Goal: Obtain resource: Download file/media

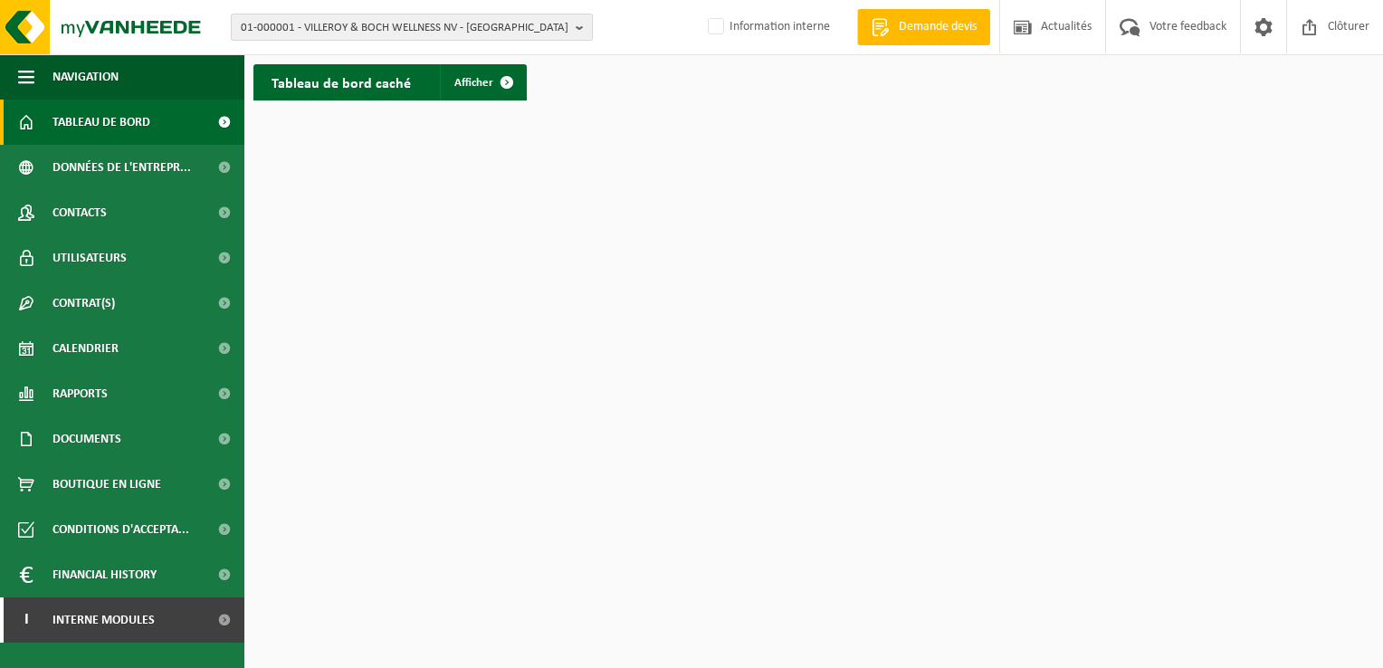
click at [576, 28] on b "button" at bounding box center [584, 26] width 16 height 25
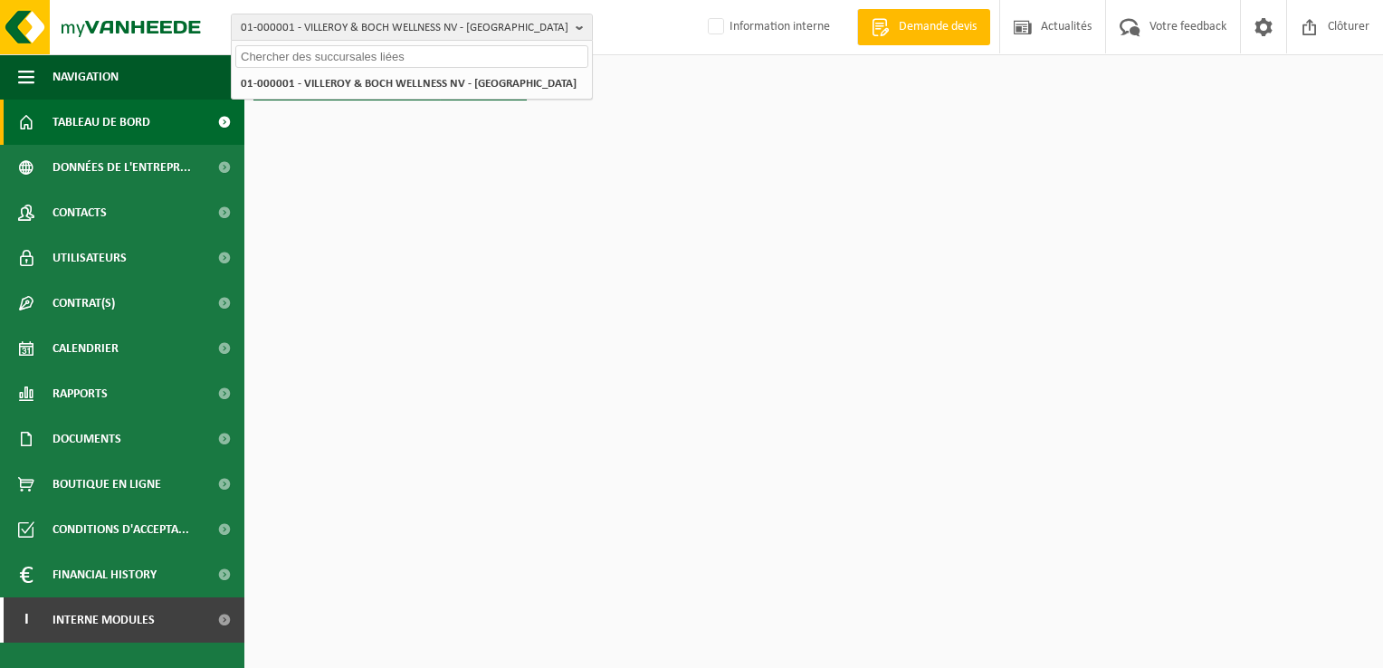
click at [393, 56] on input "text" at bounding box center [411, 56] width 353 height 23
paste input "10-910995"
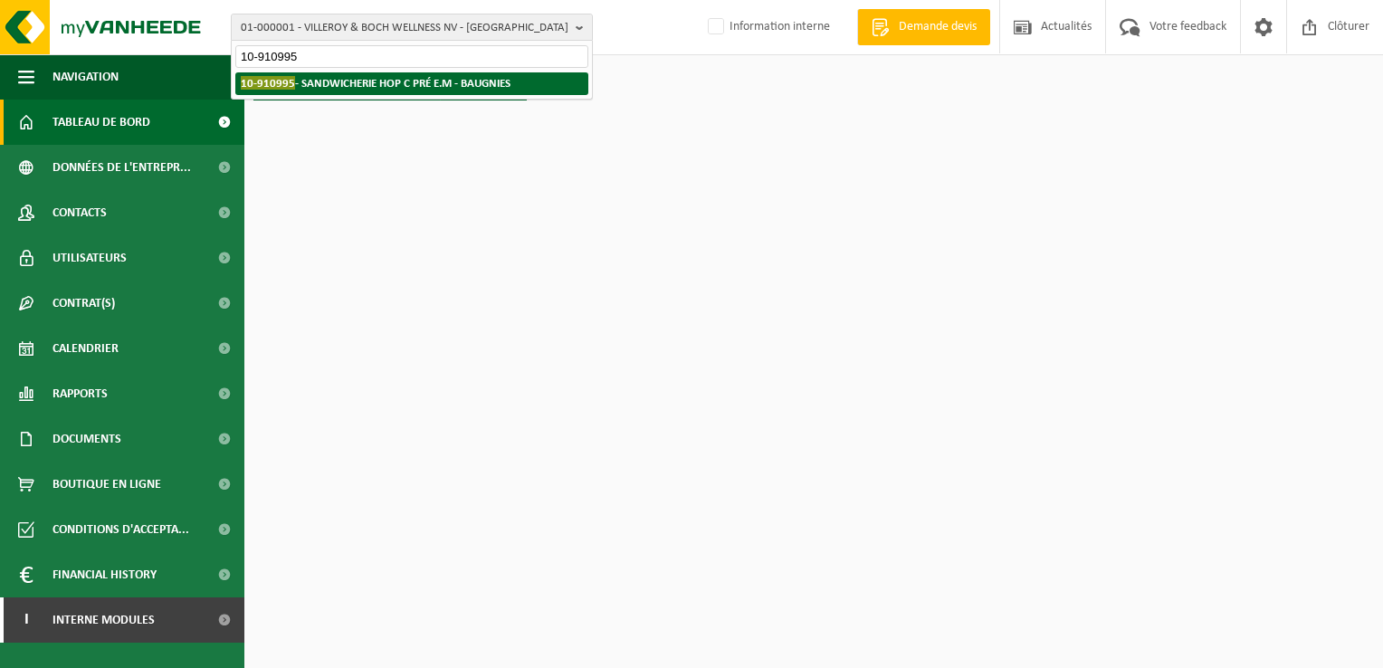
type input "10-910995"
click at [392, 84] on strong "10-910995 - SANDWICHERIE HOP C PRÉ E.M - BAUGNIES" at bounding box center [376, 83] width 270 height 14
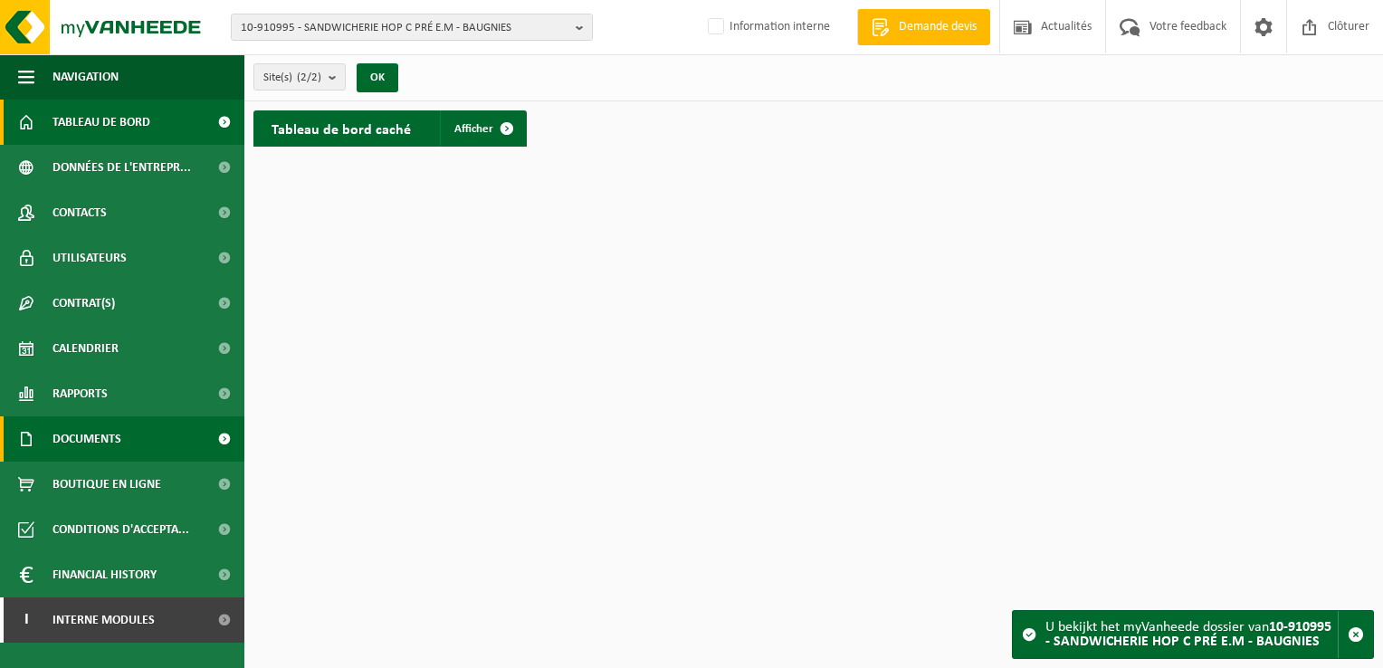
click at [109, 433] on span "Documents" at bounding box center [86, 438] width 69 height 45
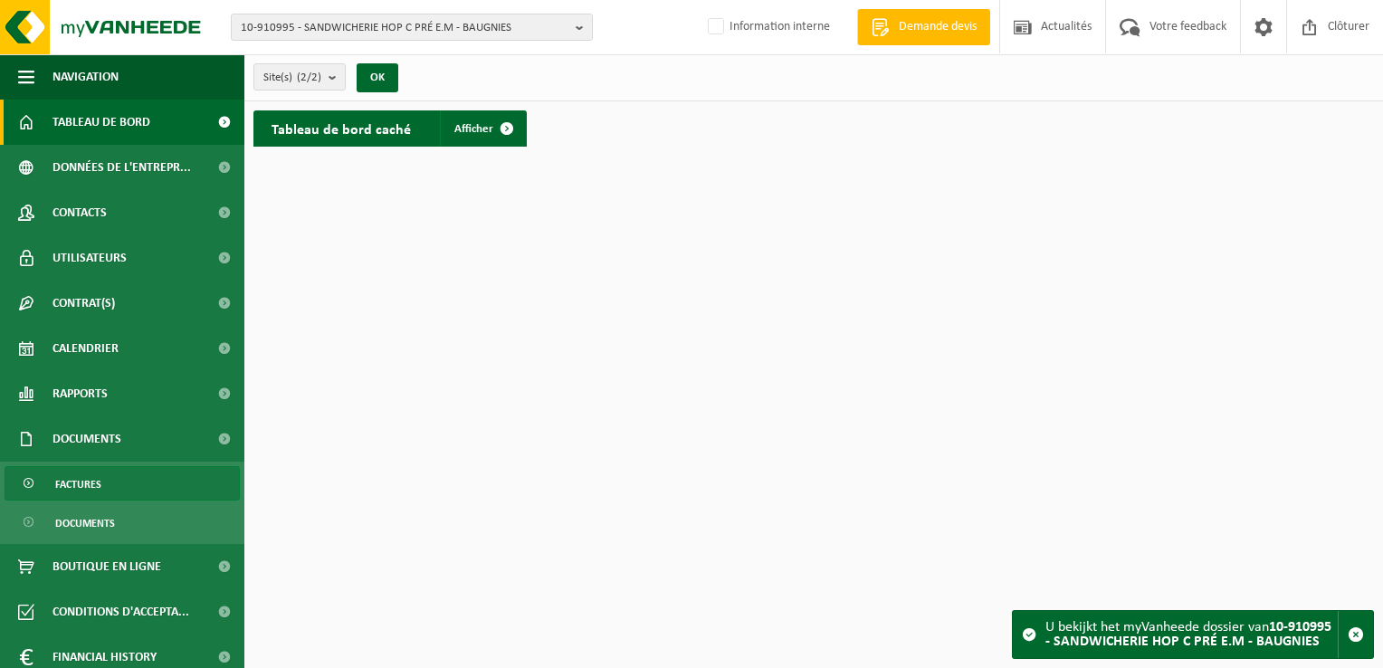
click at [87, 492] on span "Factures" at bounding box center [78, 484] width 46 height 34
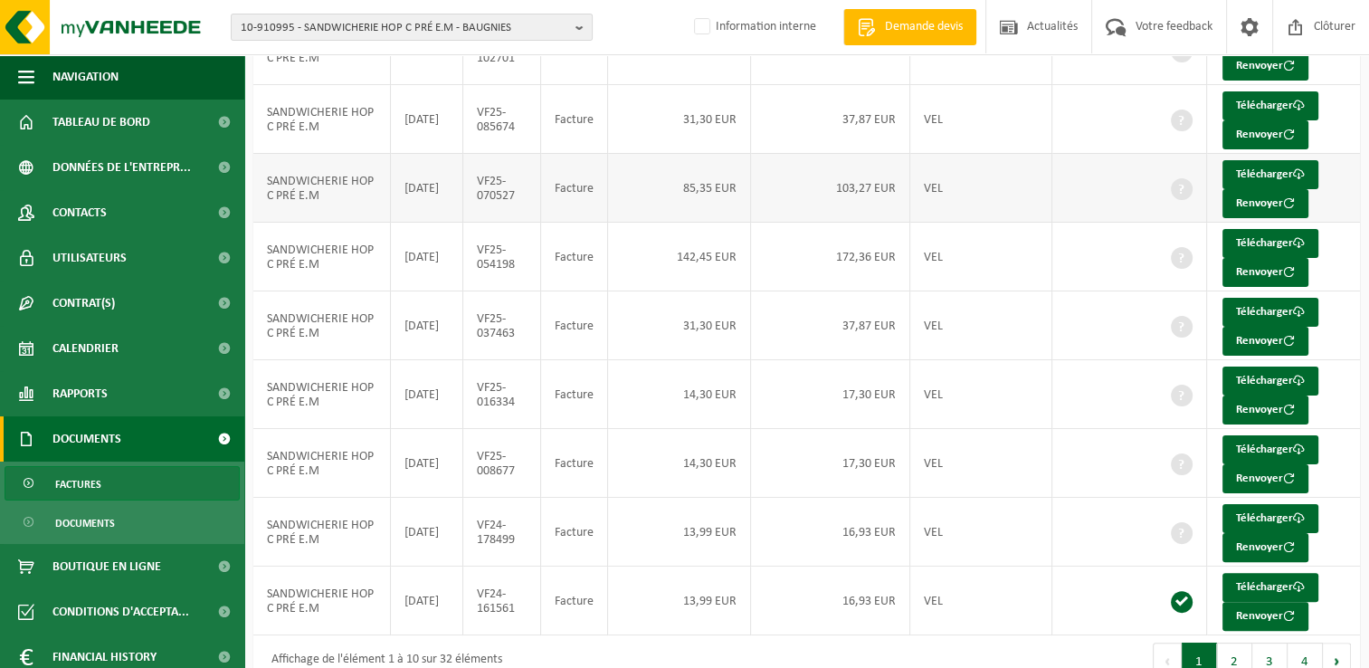
scroll to position [349, 0]
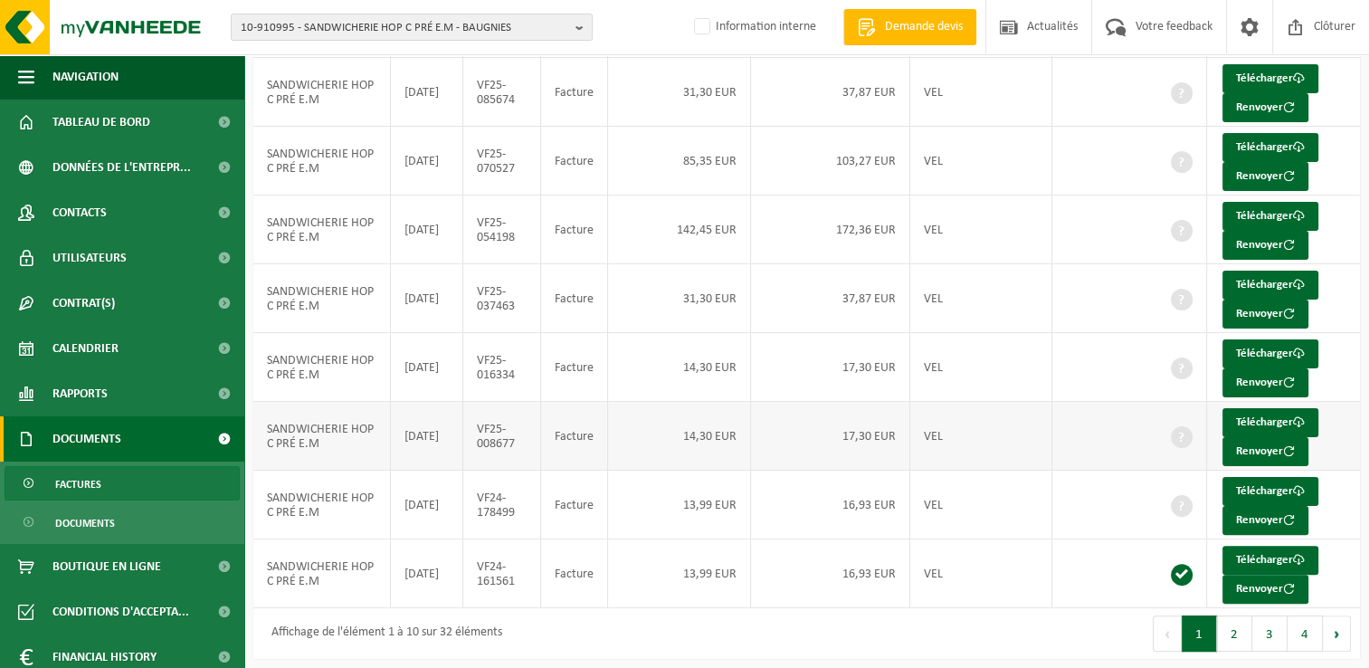
click at [308, 433] on td "SANDWICHERIE HOP C PRÉ E.M" at bounding box center [322, 436] width 138 height 69
click at [1278, 415] on link "Télécharger" at bounding box center [1271, 422] width 96 height 29
click at [1247, 339] on link "Télécharger" at bounding box center [1271, 353] width 96 height 29
click at [1258, 346] on link "Télécharger" at bounding box center [1271, 353] width 96 height 29
click at [1271, 274] on link "Télécharger" at bounding box center [1271, 285] width 96 height 29
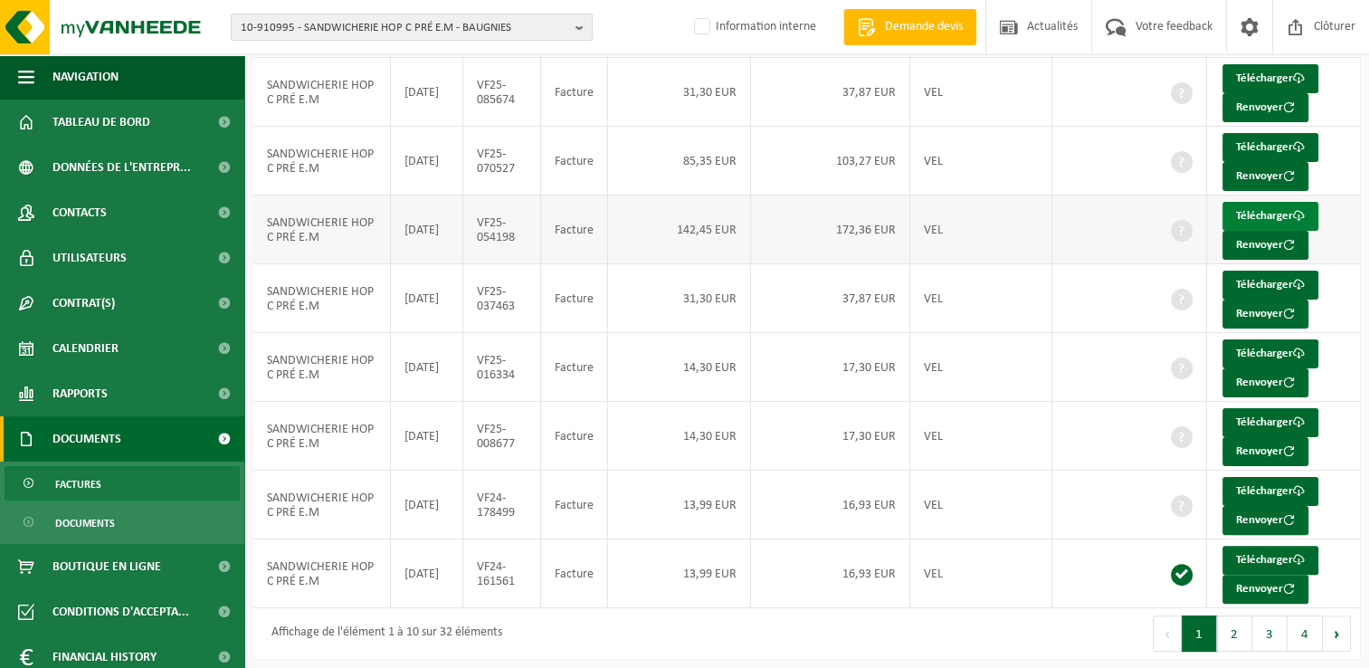
click at [1261, 207] on link "Télécharger" at bounding box center [1271, 216] width 96 height 29
click at [1292, 277] on link "Télécharger" at bounding box center [1271, 285] width 96 height 29
click at [1270, 140] on link "Télécharger" at bounding box center [1271, 147] width 96 height 29
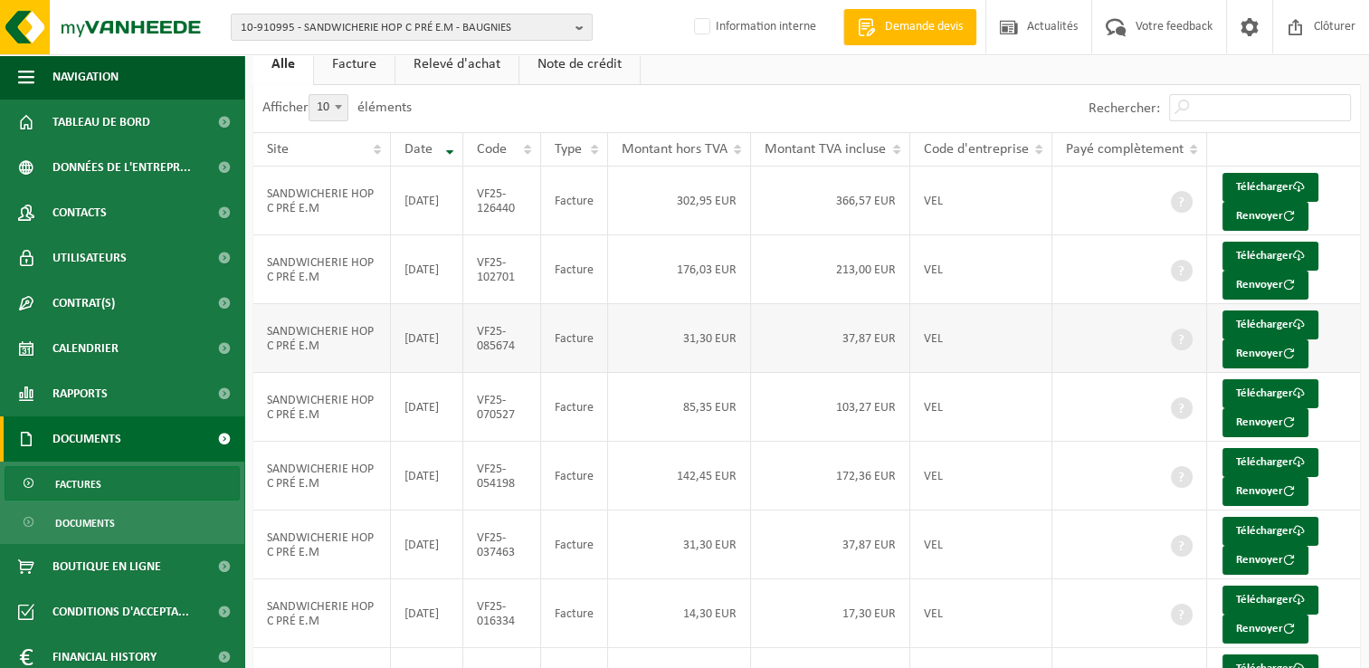
scroll to position [78, 0]
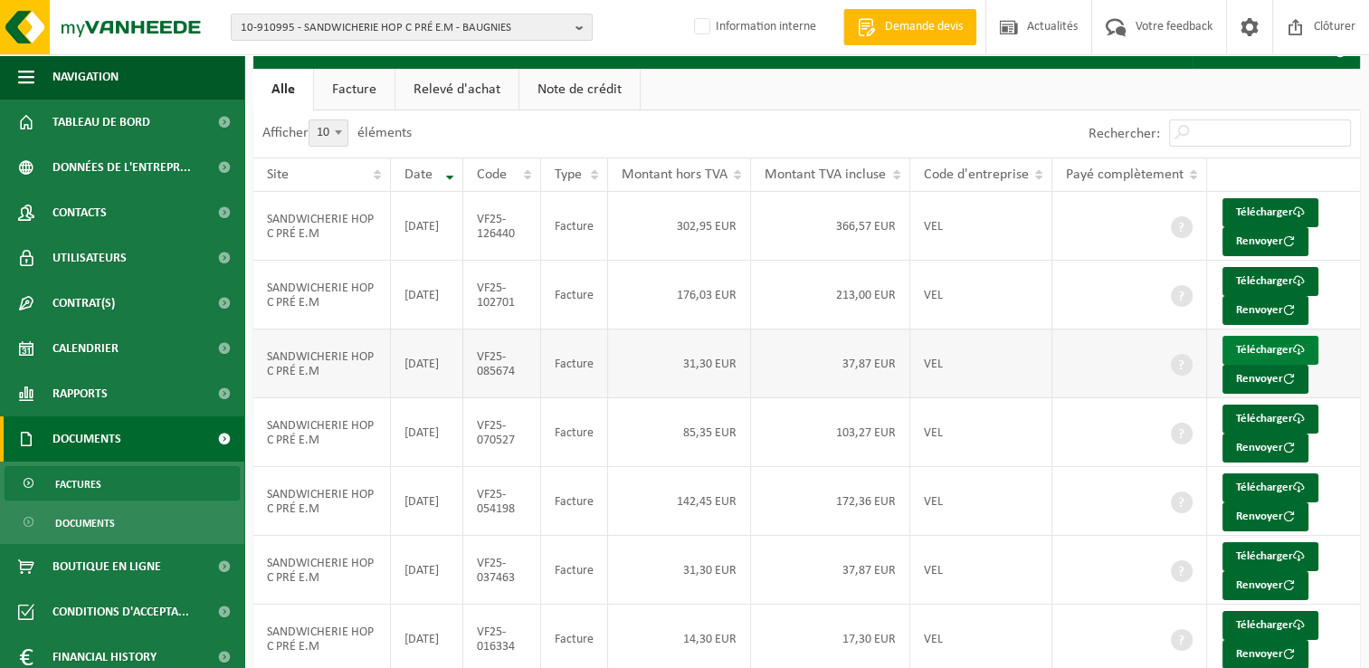
click at [1266, 344] on link "Télécharger" at bounding box center [1271, 350] width 96 height 29
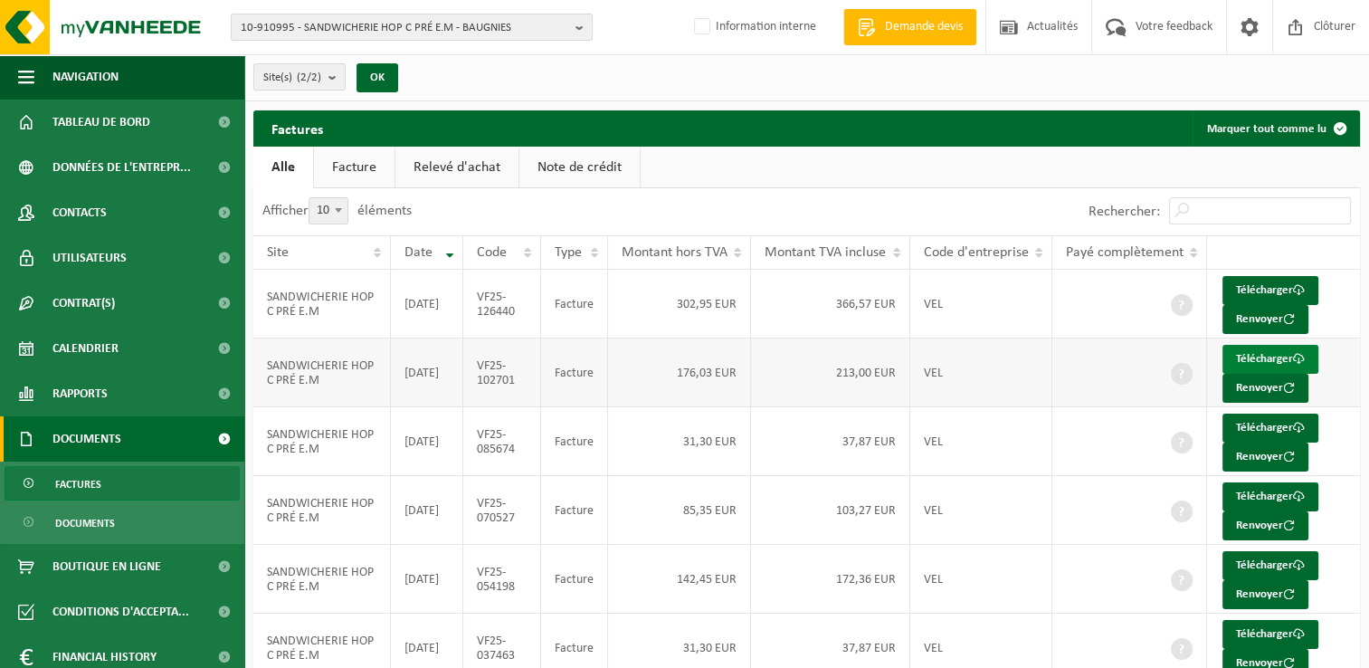
click at [1278, 350] on link "Télécharger" at bounding box center [1271, 359] width 96 height 29
drag, startPoint x: 290, startPoint y: 29, endPoint x: 268, endPoint y: 27, distance: 22.7
click at [268, 27] on span "10-910995 - SANDWICHERIE HOP C PRÉ E.M - BAUGNIES" at bounding box center [405, 27] width 328 height 27
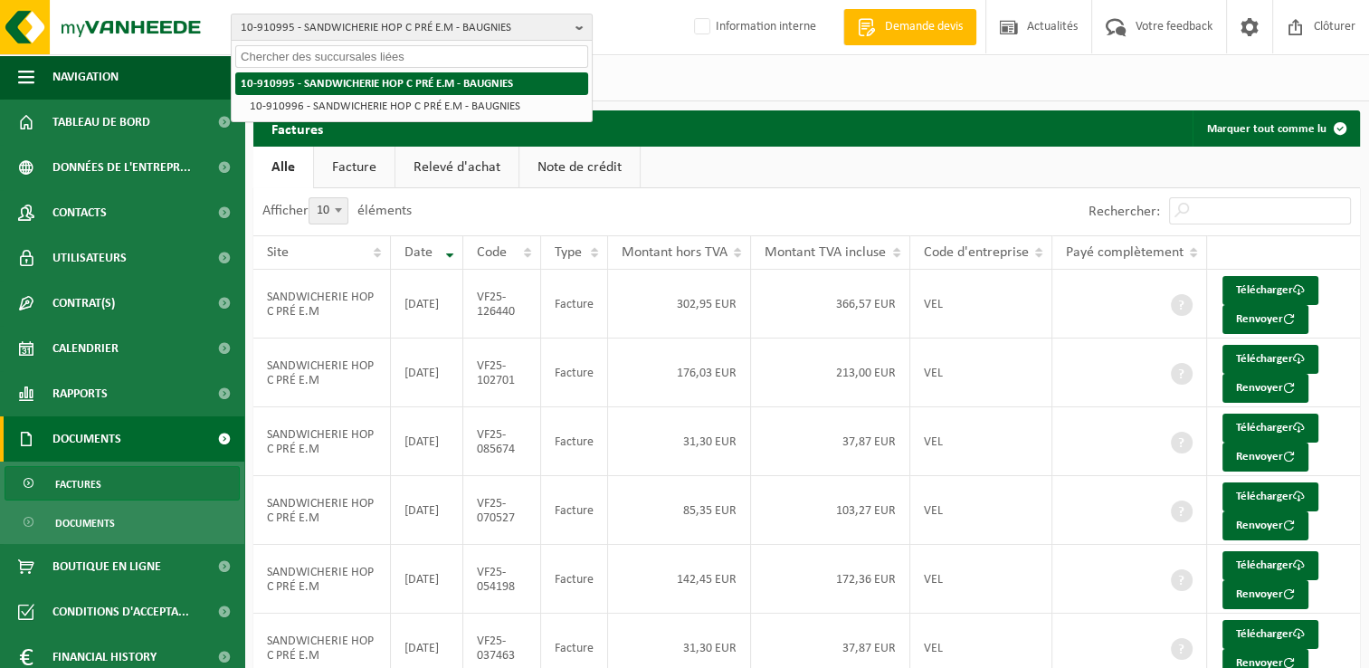
click at [246, 81] on strong "10-910995 - SANDWICHERIE HOP C PRÉ E.M - BAUGNIES" at bounding box center [377, 84] width 272 height 12
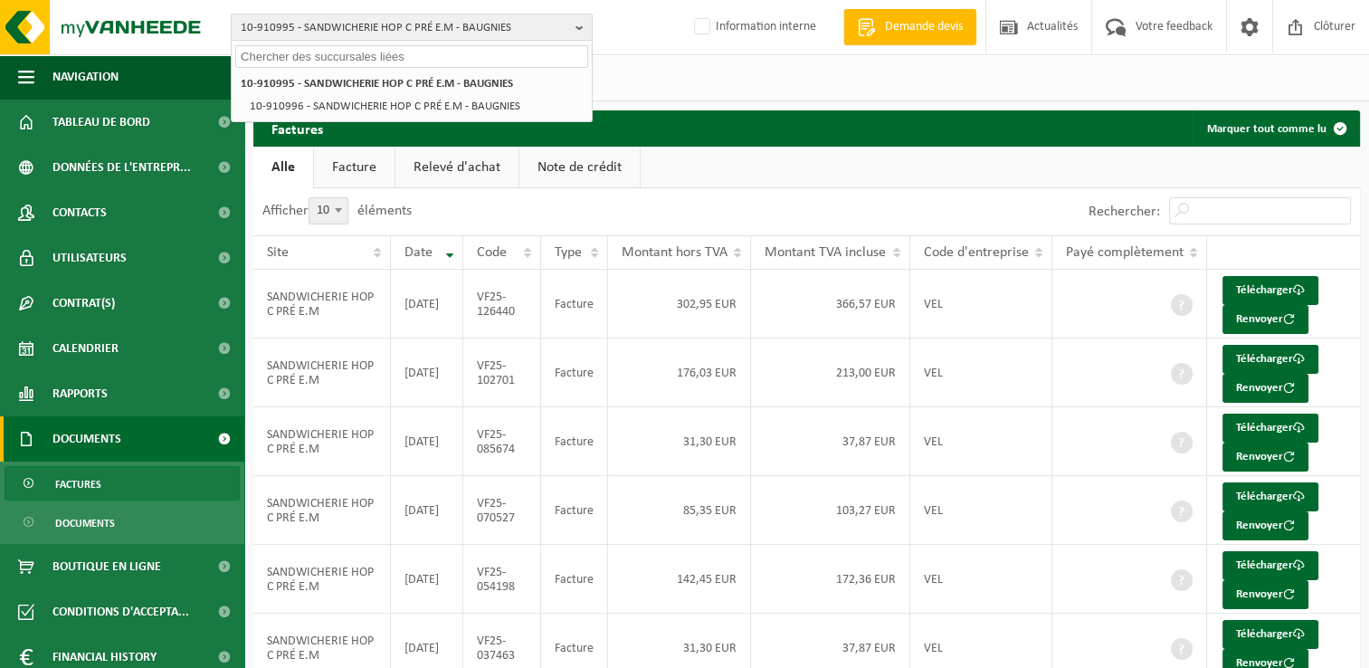
click at [283, 29] on span "10-910995 - SANDWICHERIE HOP C PRÉ E.M - BAUGNIES" at bounding box center [405, 27] width 328 height 27
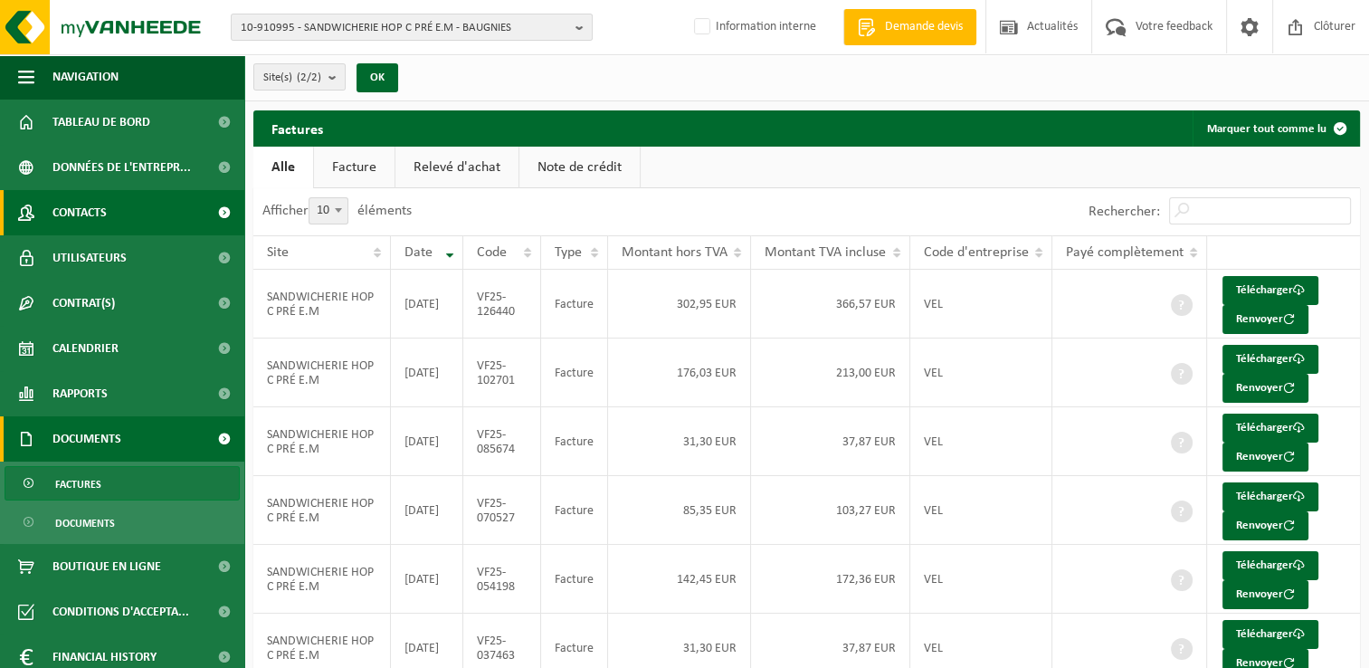
click at [119, 205] on link "Contacts" at bounding box center [122, 212] width 244 height 45
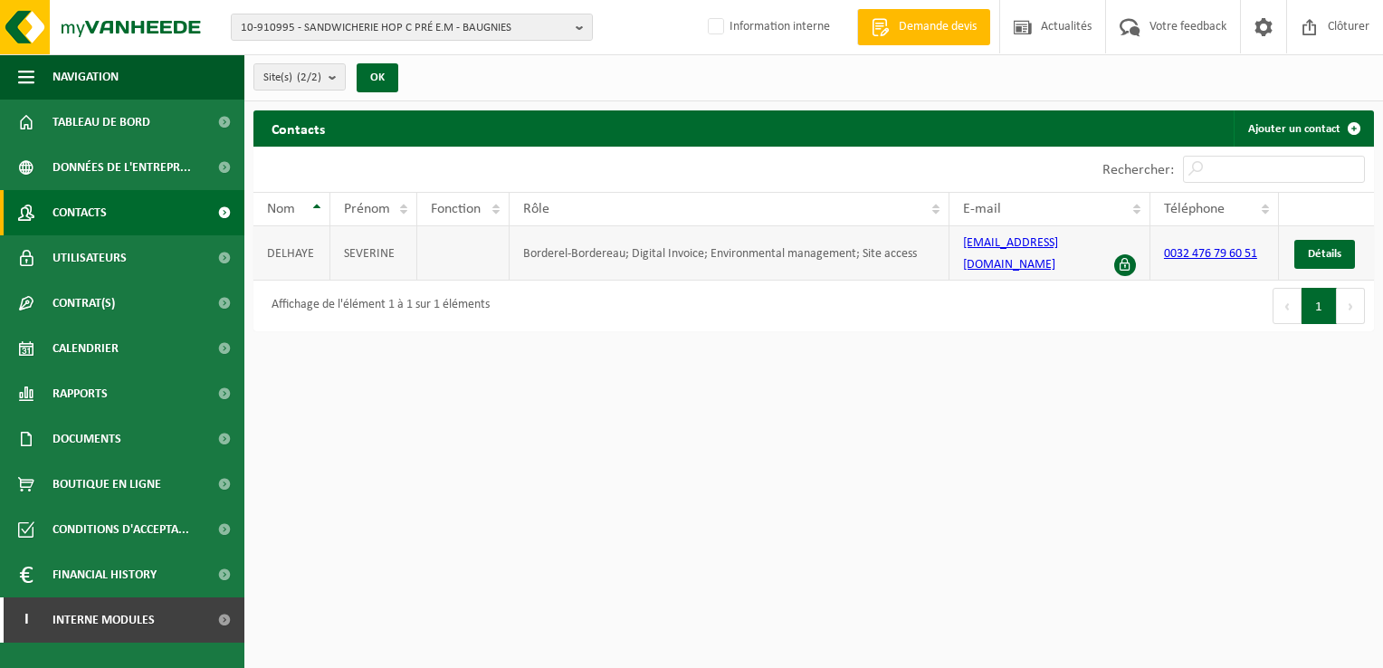
click at [310, 249] on td "DELHAYE" at bounding box center [291, 253] width 77 height 54
drag, startPoint x: 309, startPoint y: 248, endPoint x: 269, endPoint y: 250, distance: 40.8
click at [269, 250] on td "DELHAYE" at bounding box center [291, 253] width 77 height 54
copy td "DELHAYE"
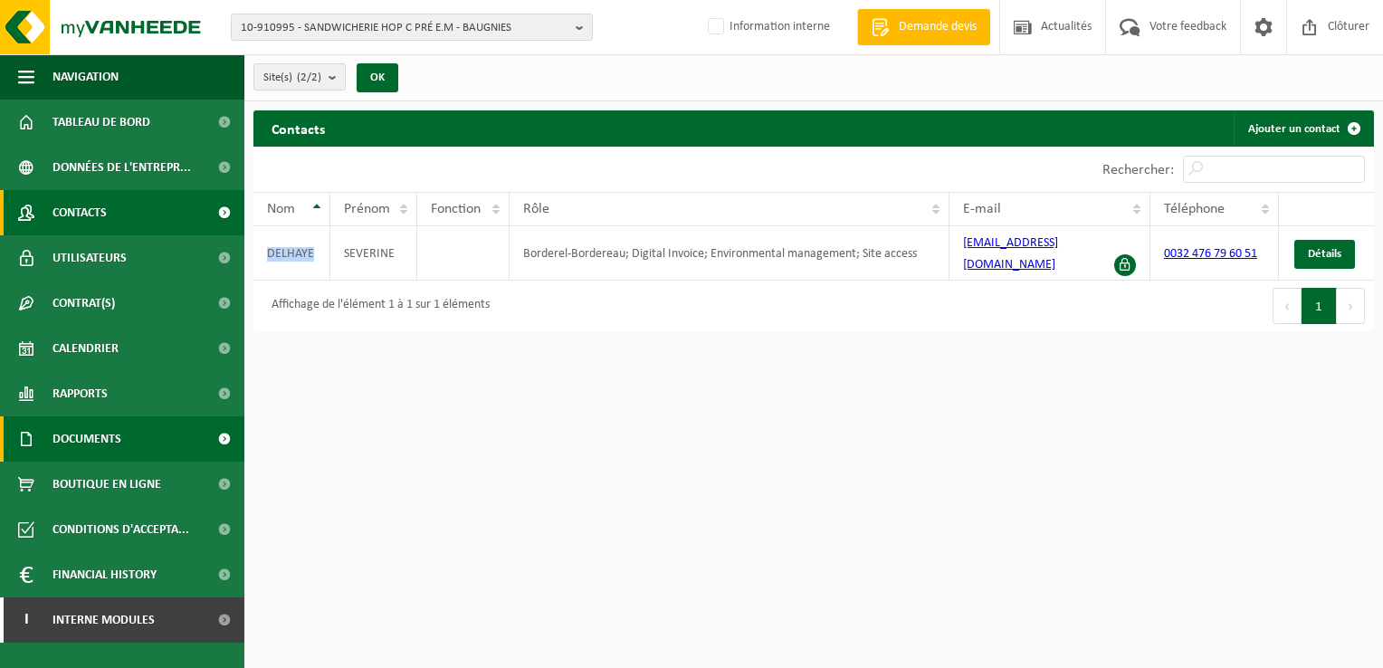
click at [120, 443] on span "Documents" at bounding box center [86, 438] width 69 height 45
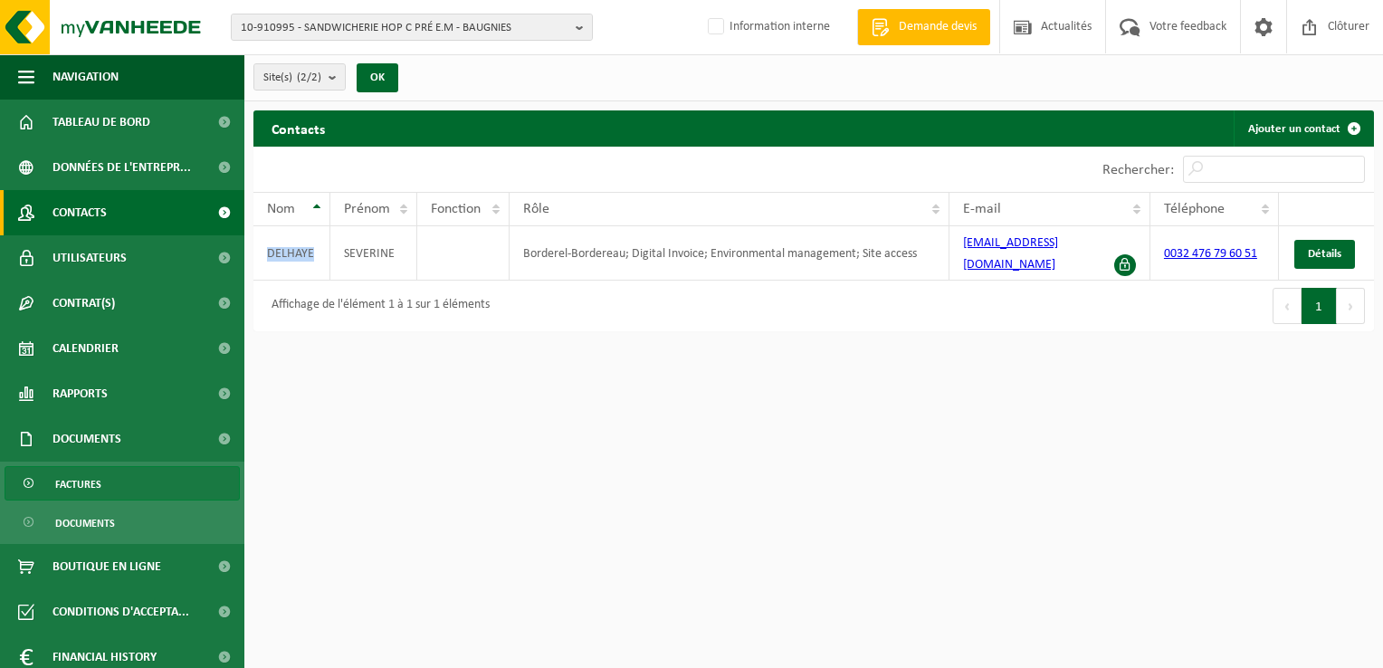
click at [86, 493] on span "Factures" at bounding box center [78, 484] width 46 height 34
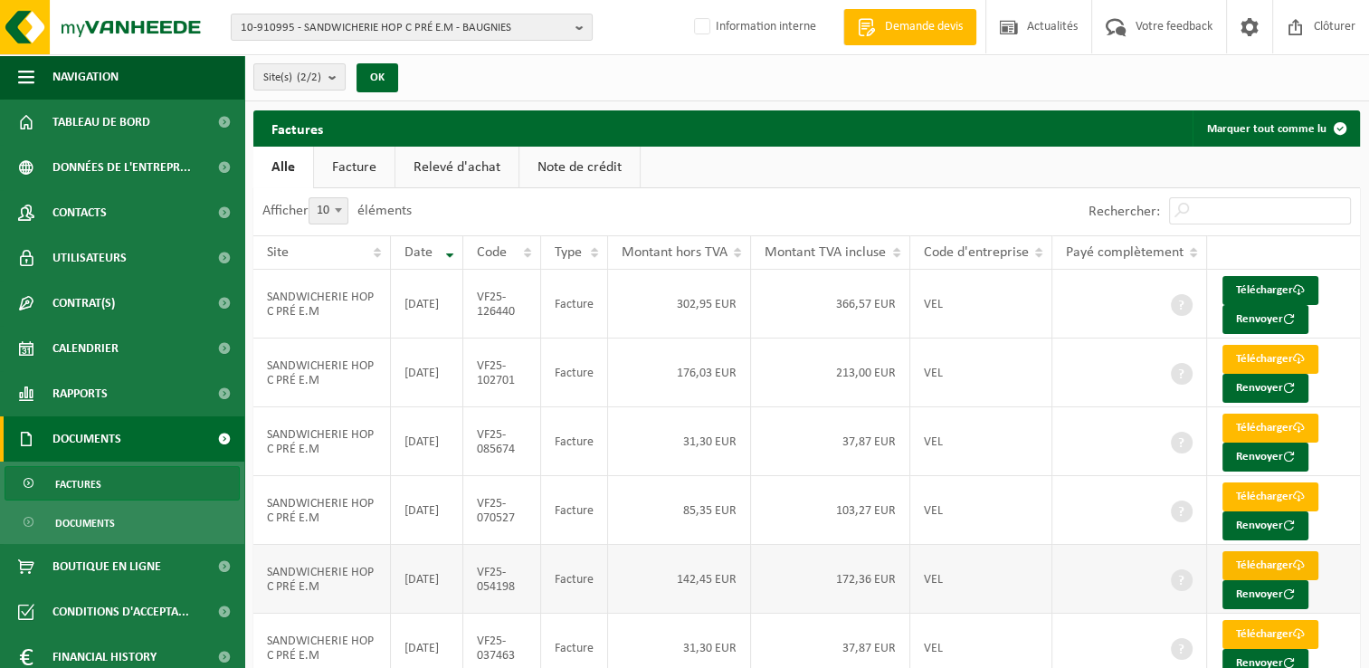
click at [1249, 556] on link "Télécharger" at bounding box center [1271, 565] width 96 height 29
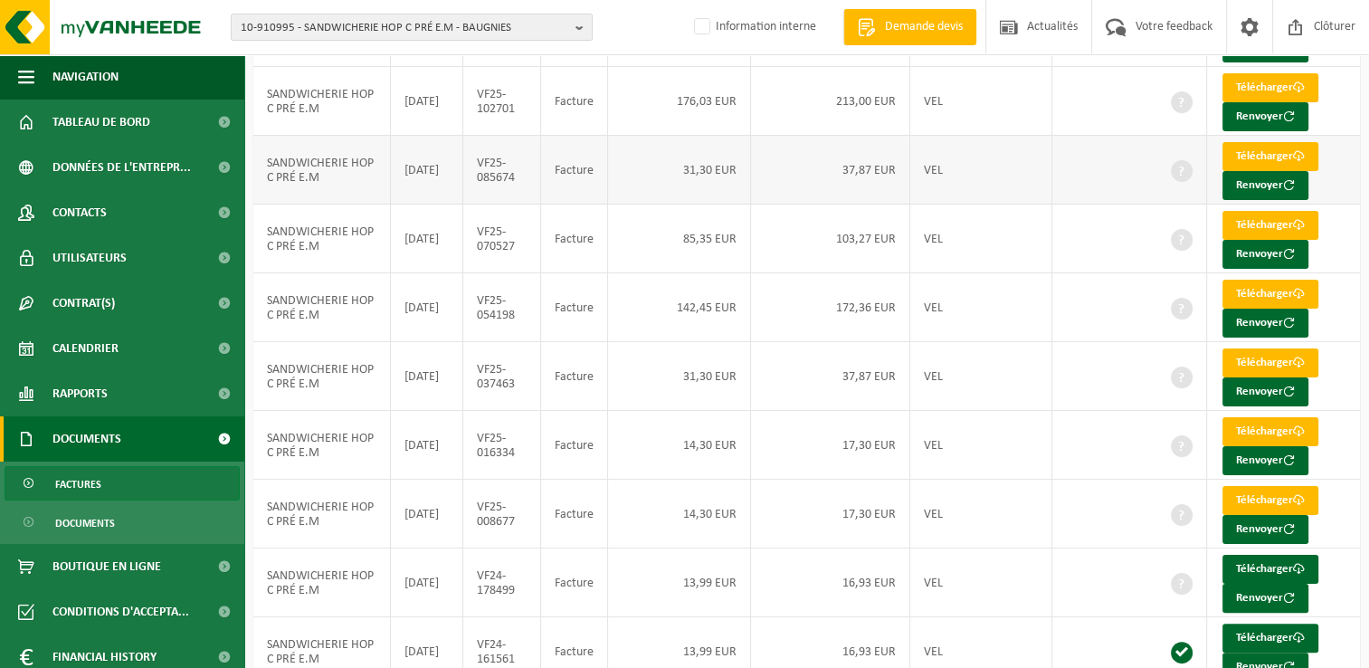
scroll to position [349, 0]
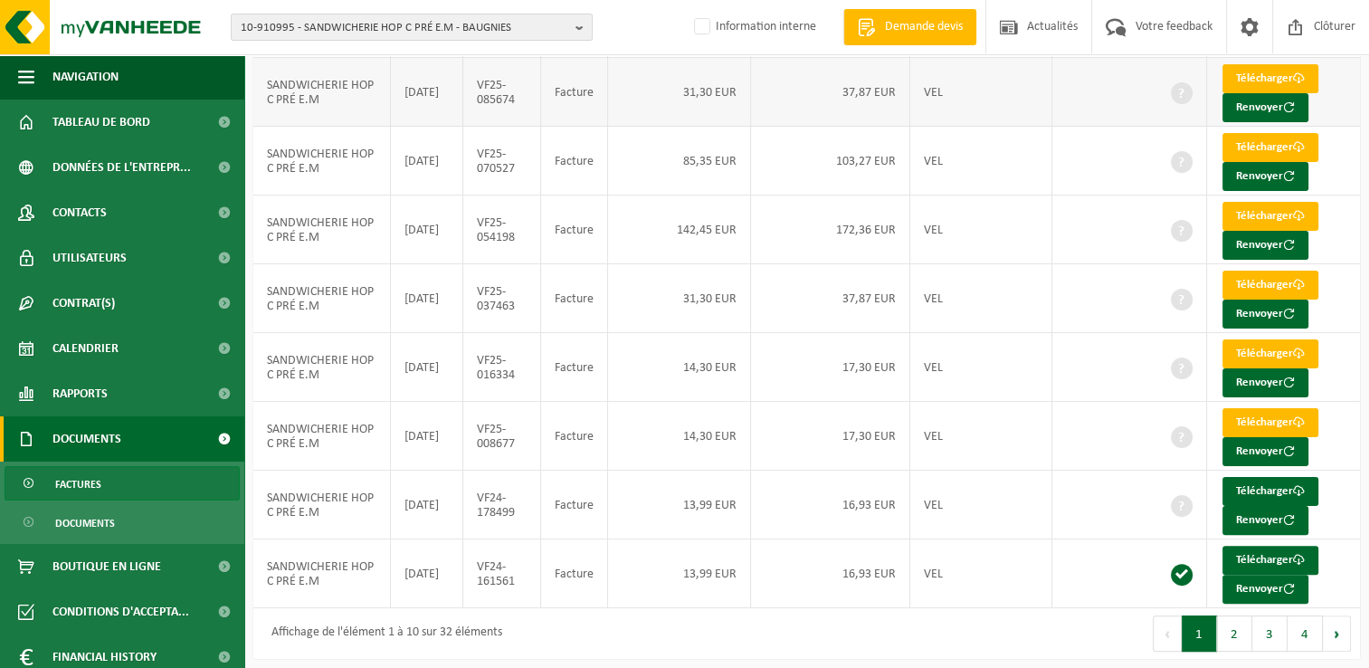
click at [425, 96] on td "2025-06-30" at bounding box center [427, 92] width 72 height 69
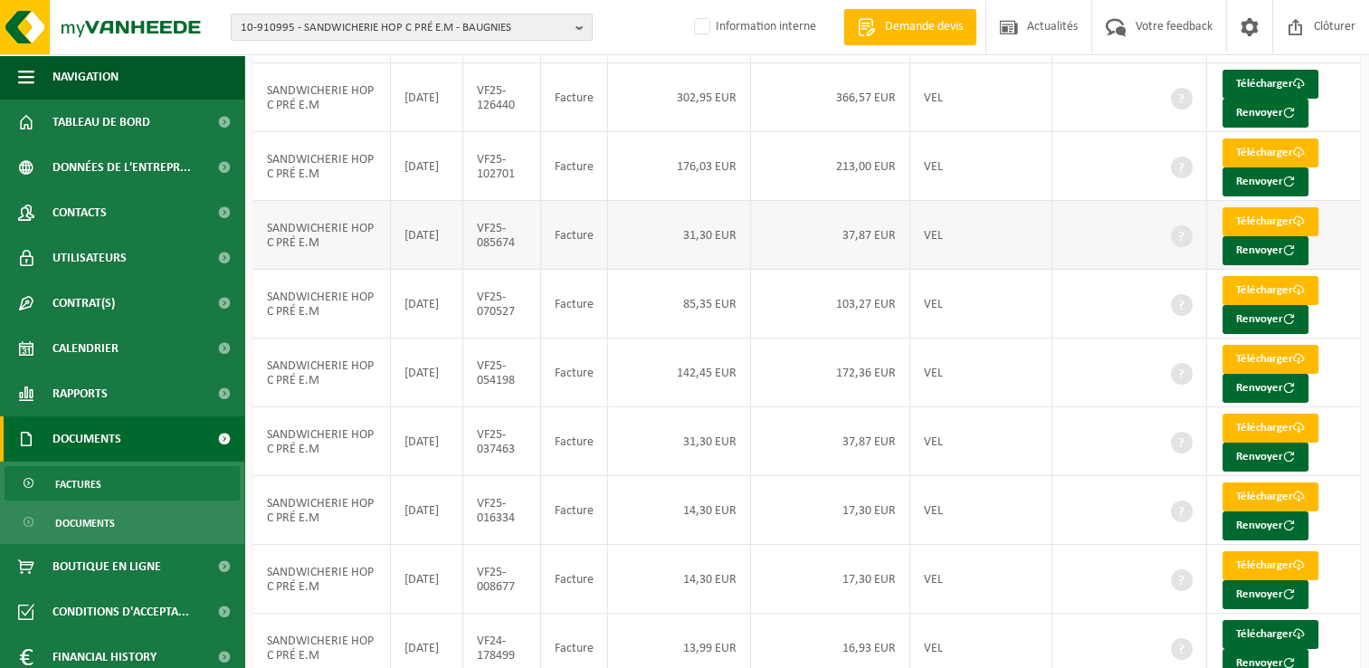
scroll to position [181, 0]
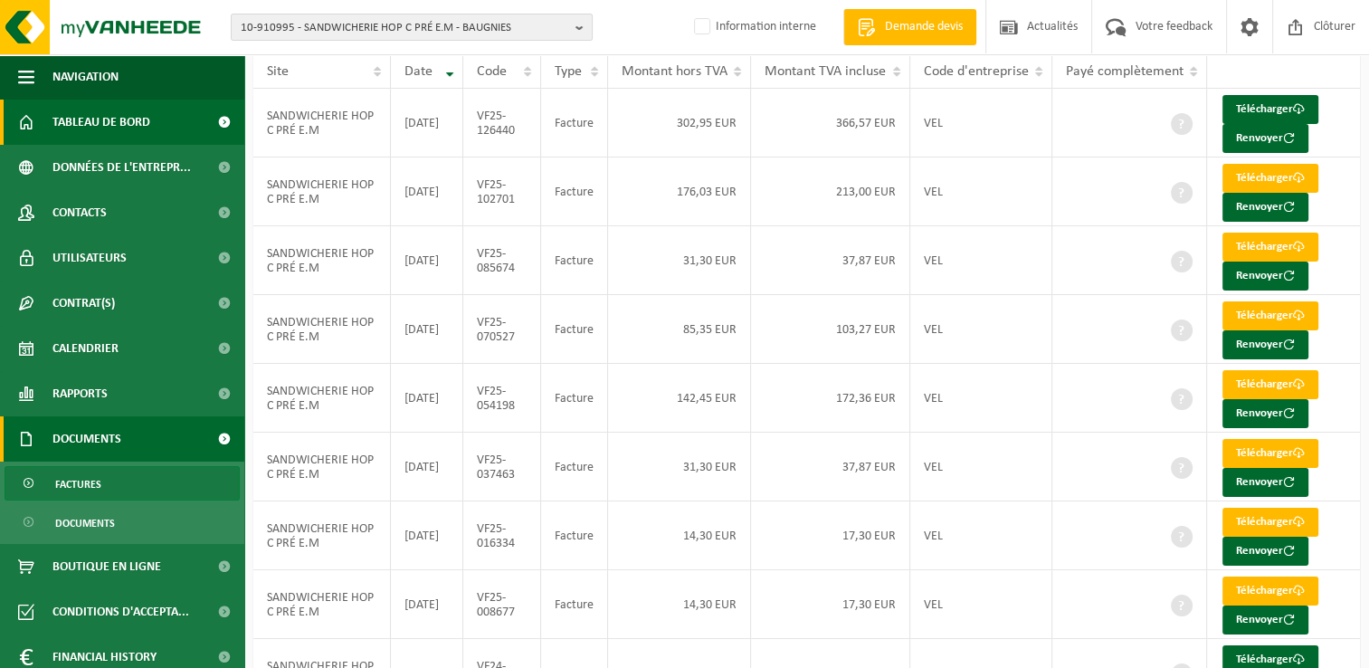
click at [127, 122] on span "Tableau de bord" at bounding box center [101, 122] width 98 height 45
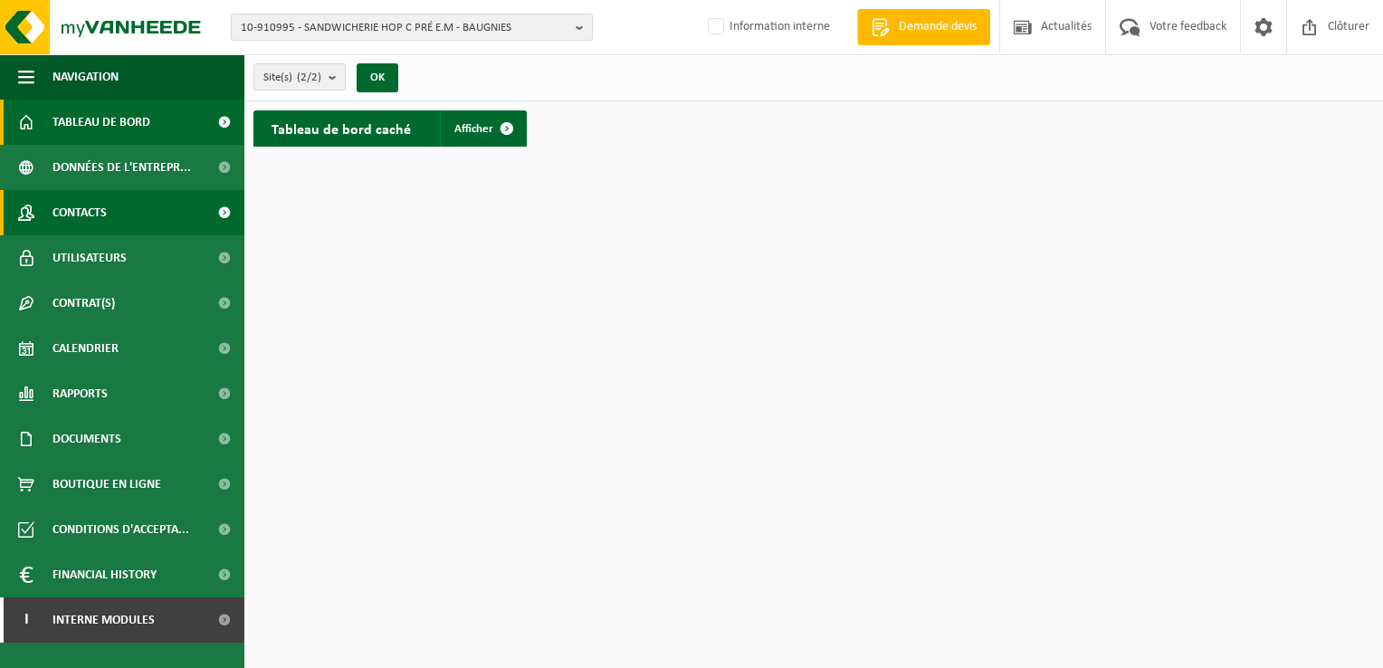
click at [131, 205] on link "Contacts" at bounding box center [122, 212] width 244 height 45
